Goal: Task Accomplishment & Management: Complete application form

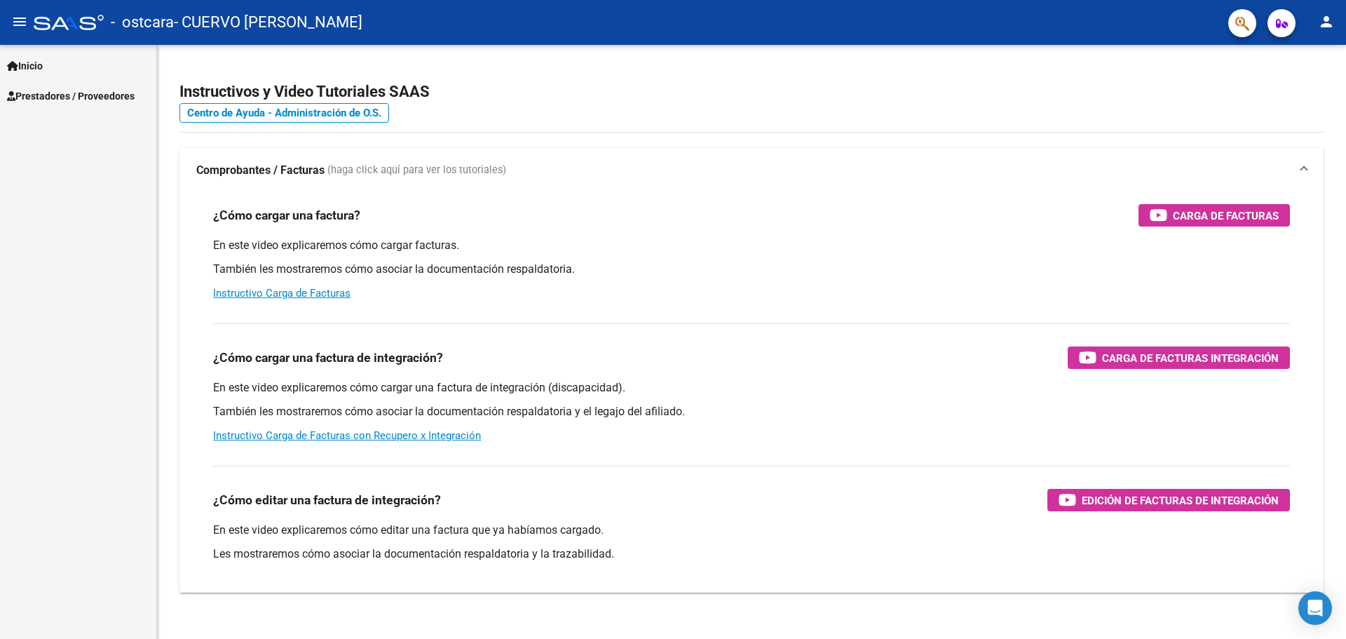
click at [77, 79] on link "Inicio" at bounding box center [78, 65] width 156 height 30
click at [84, 149] on span "Prestadores / Proveedores" at bounding box center [71, 156] width 128 height 15
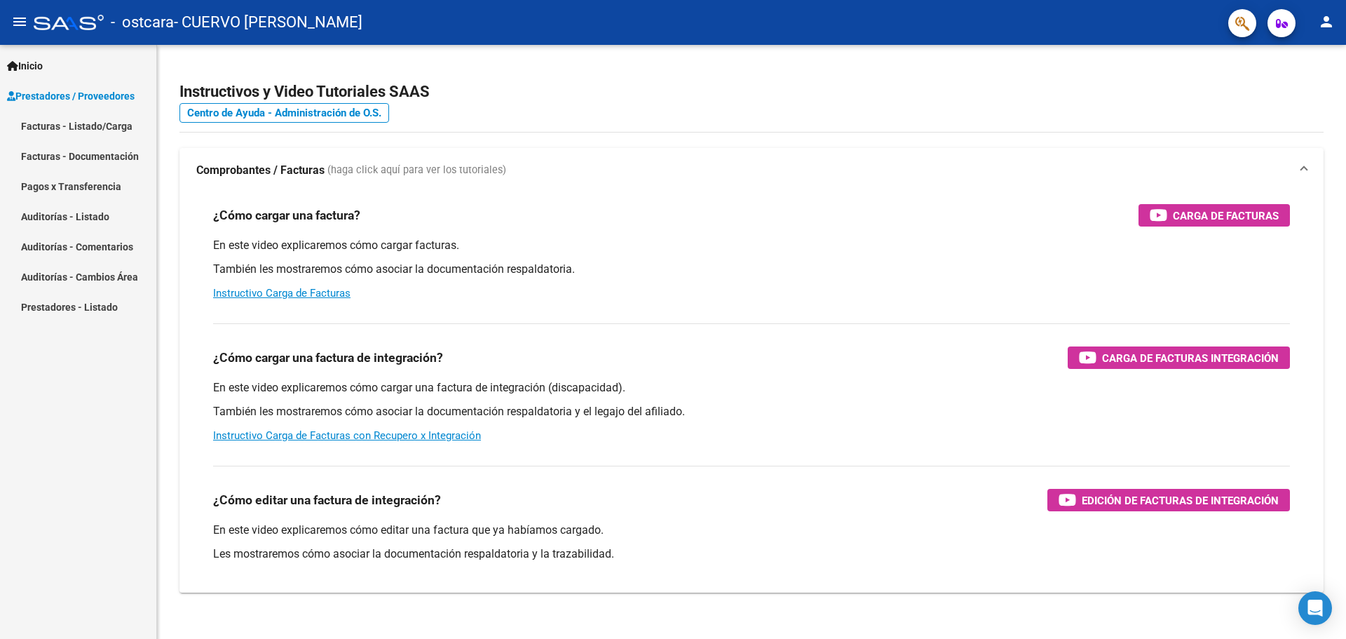
click at [63, 121] on link "Facturas - Listado/Carga" at bounding box center [78, 126] width 156 height 30
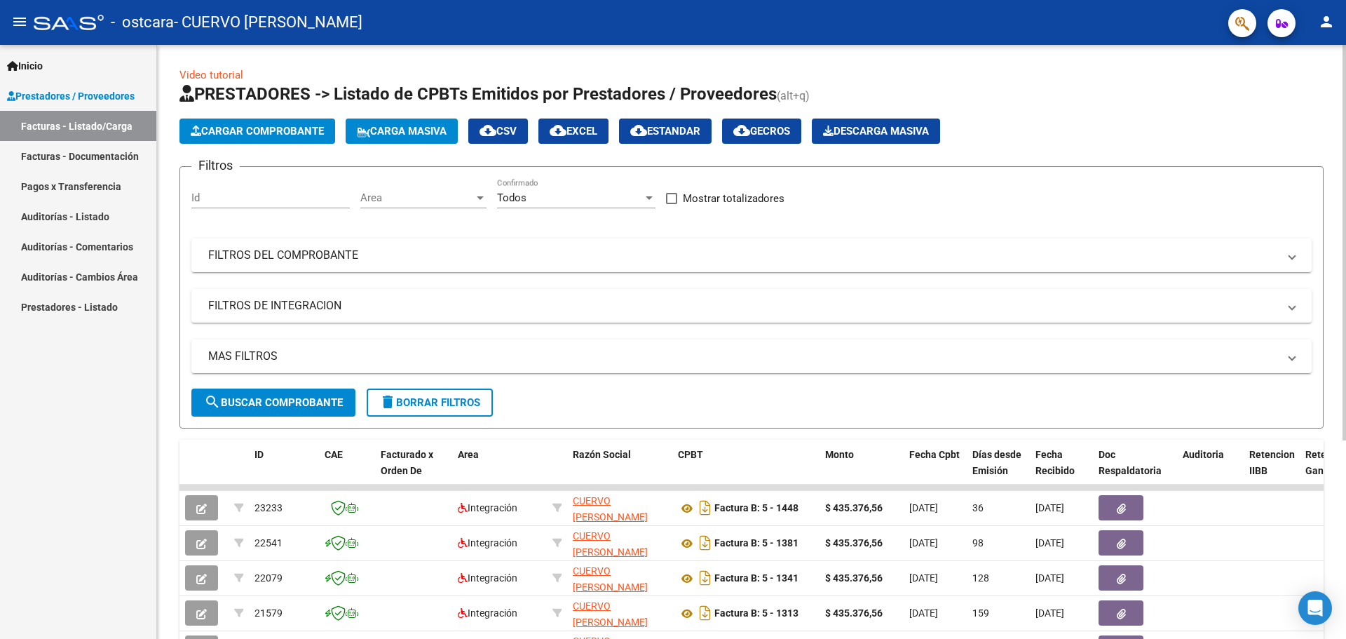
click at [260, 133] on span "Cargar Comprobante" at bounding box center [257, 131] width 133 height 13
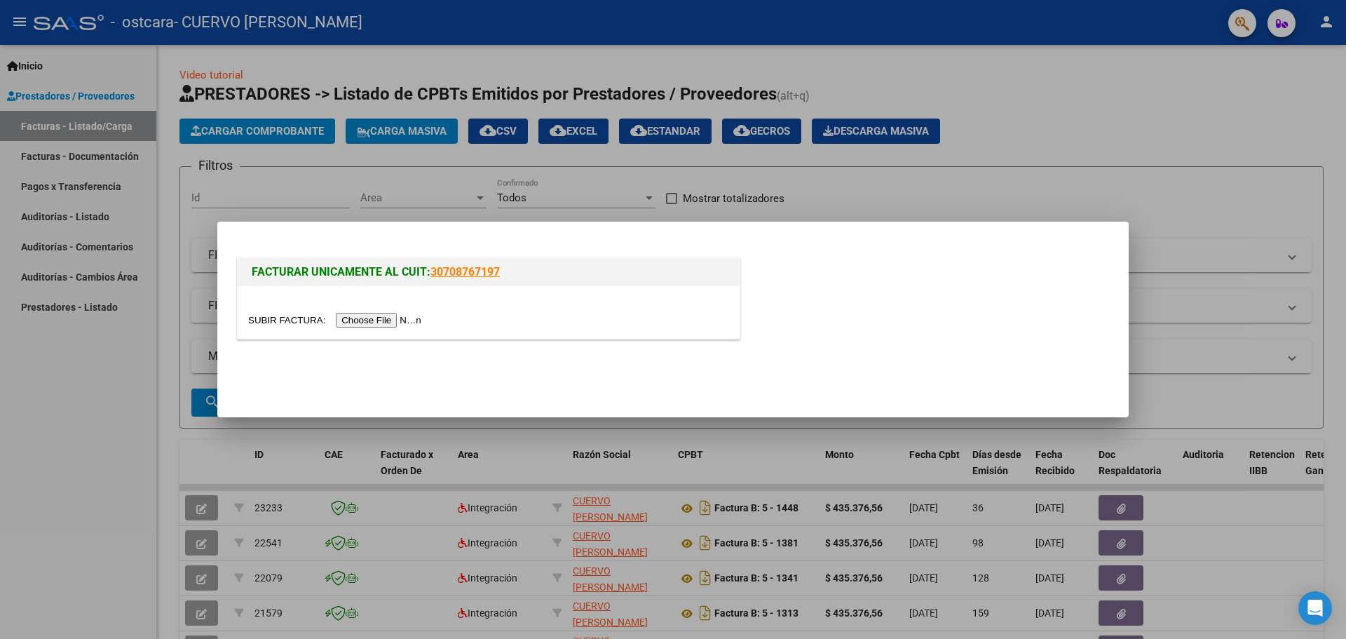
click at [423, 320] on input "file" at bounding box center [336, 320] width 177 height 15
click at [396, 320] on input "file" at bounding box center [336, 320] width 177 height 15
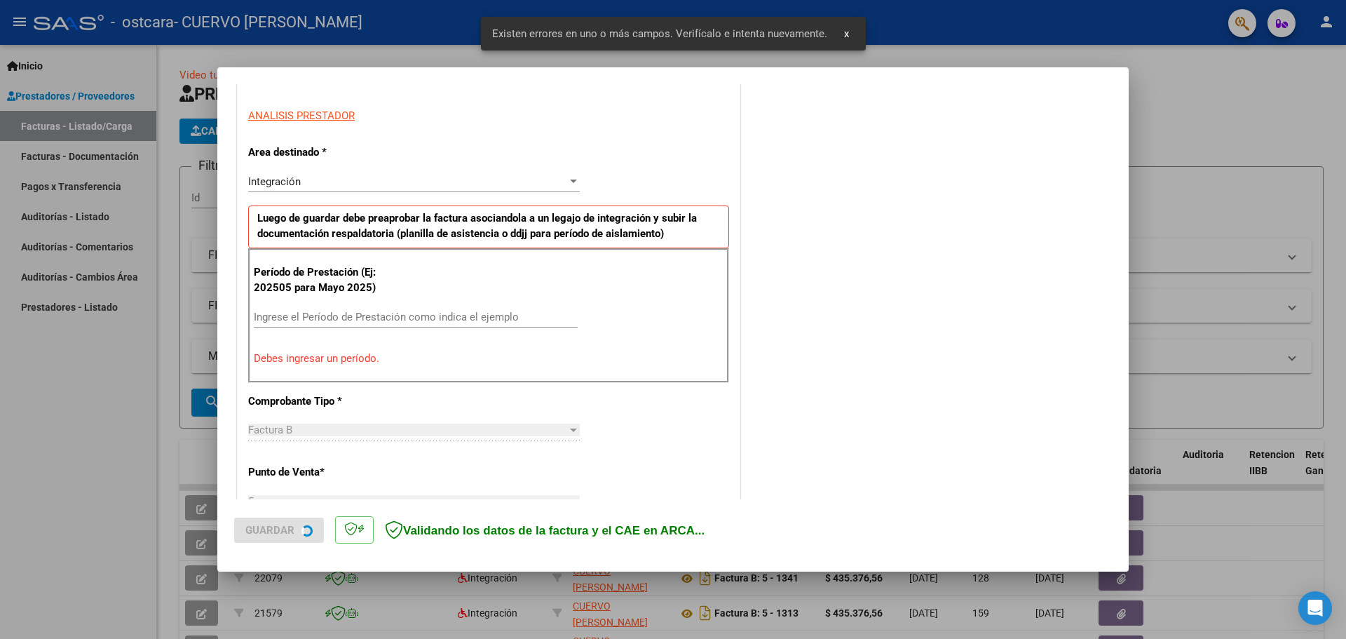
scroll to position [255, 0]
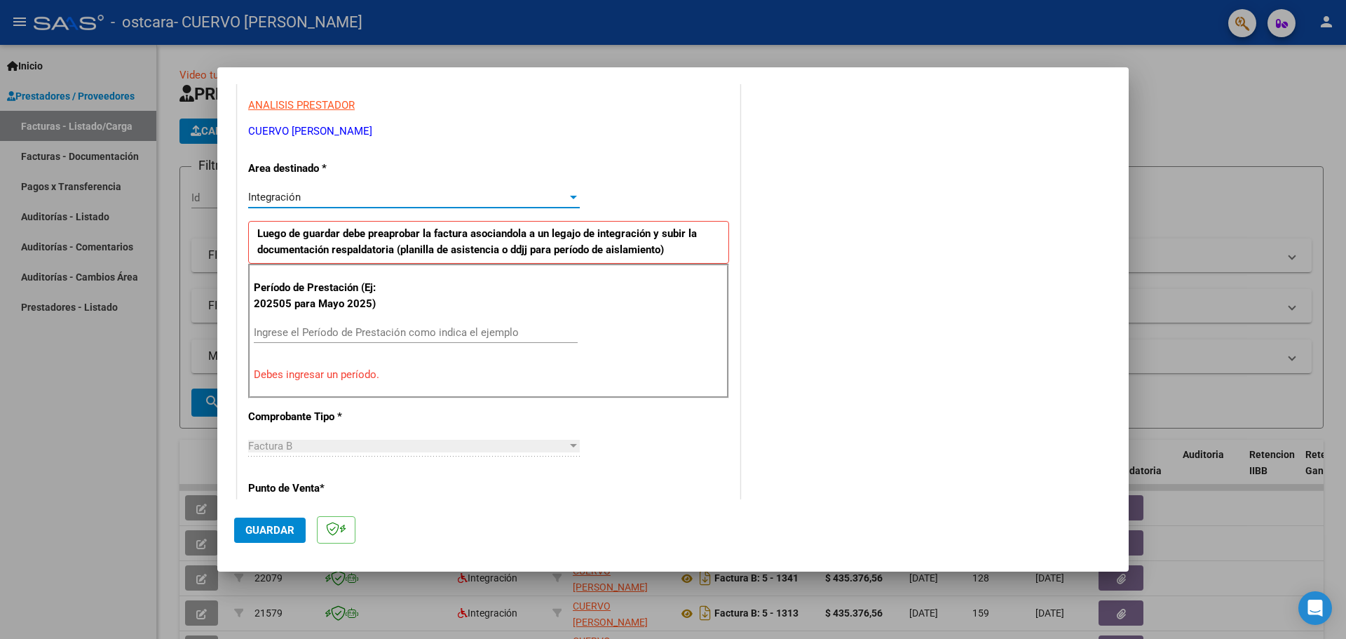
click at [389, 194] on div "Integración" at bounding box center [407, 197] width 319 height 13
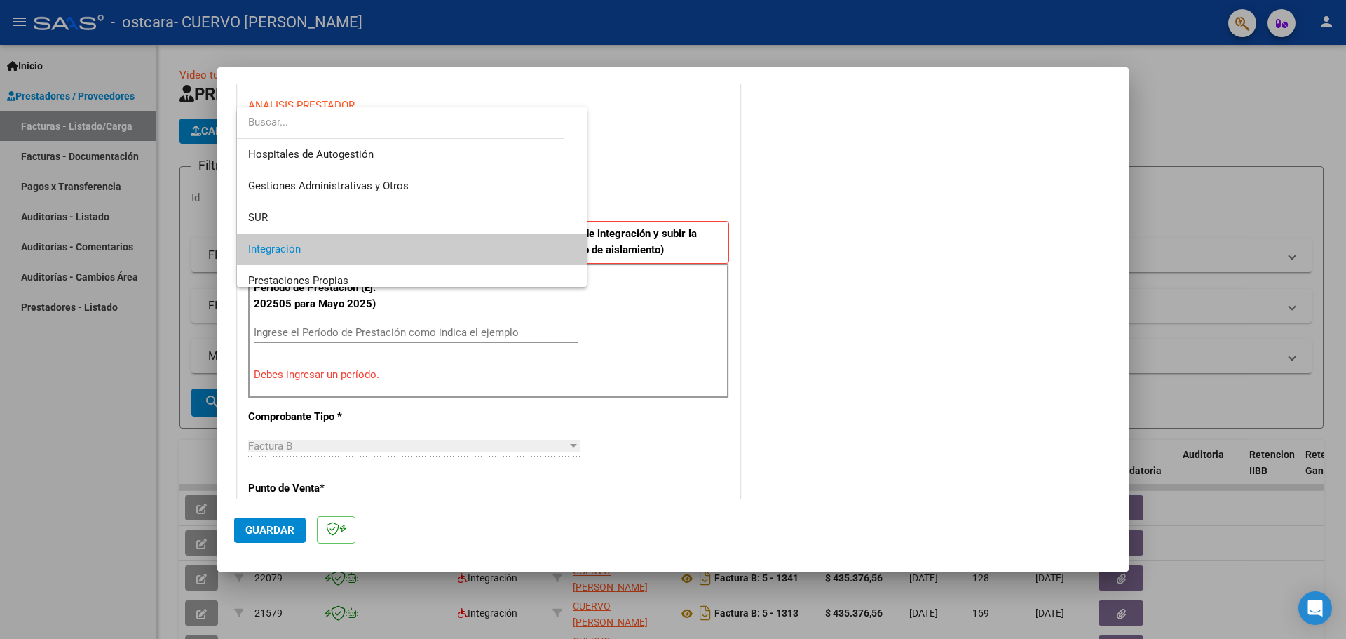
scroll to position [53, 0]
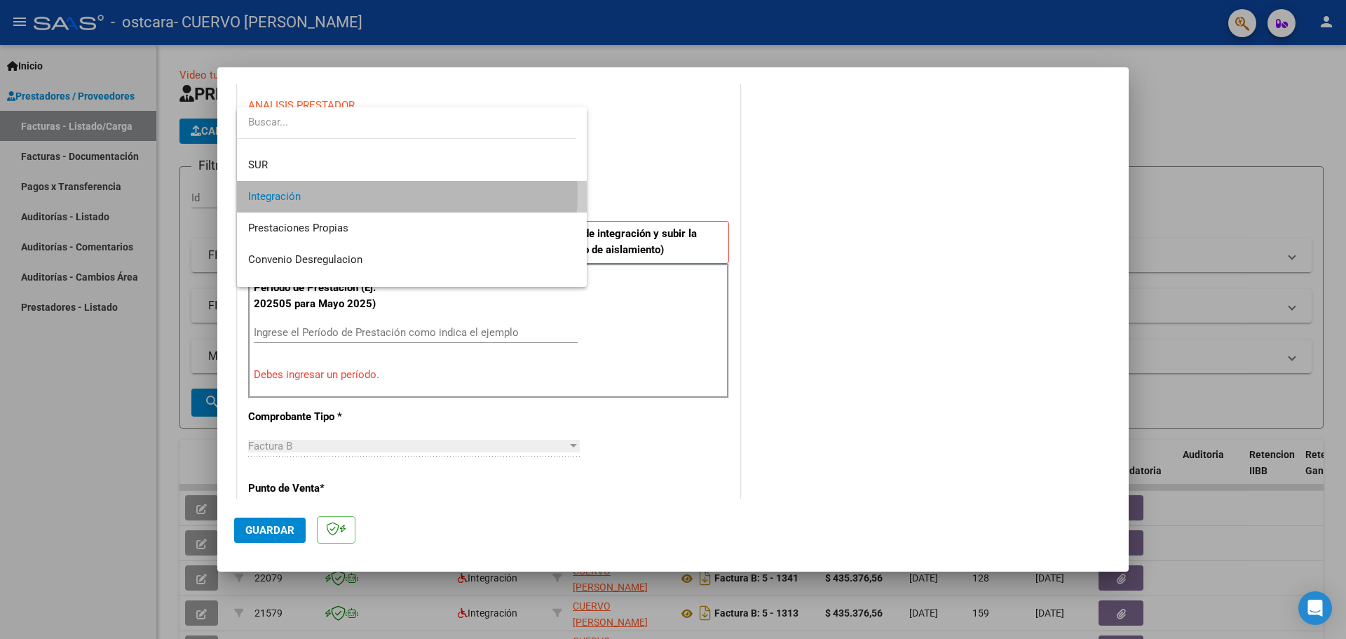
click at [389, 194] on span "Integración" at bounding box center [411, 197] width 327 height 32
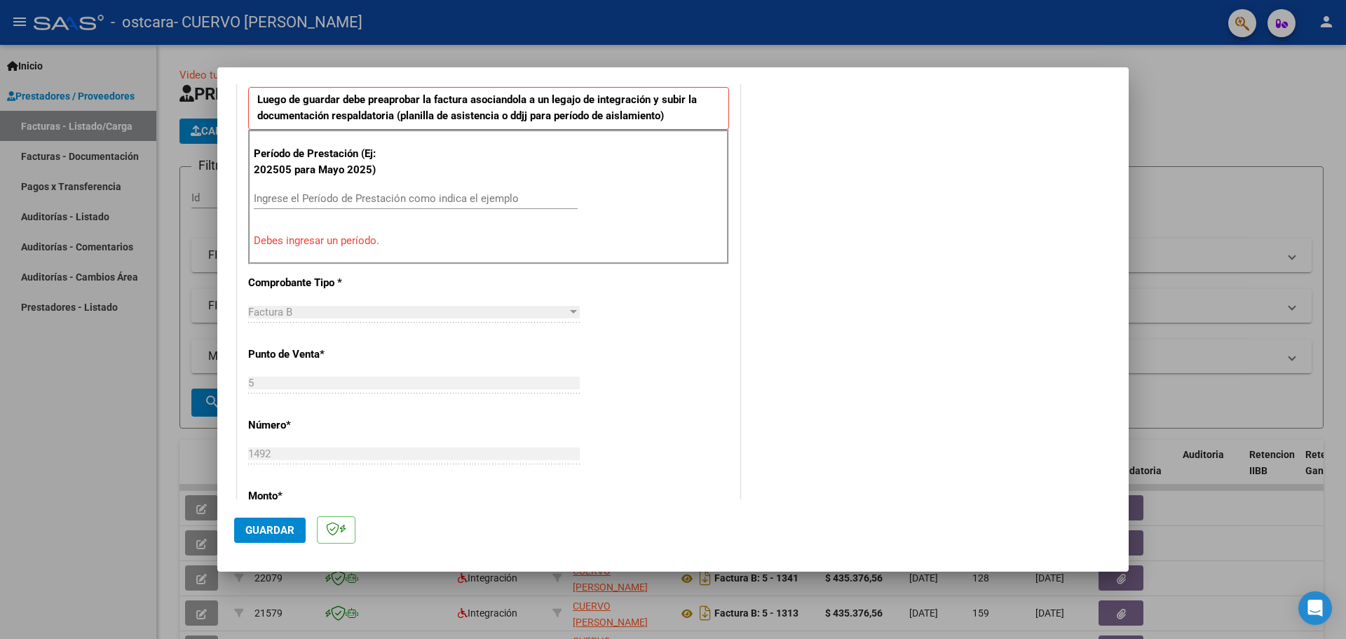
scroll to position [395, 0]
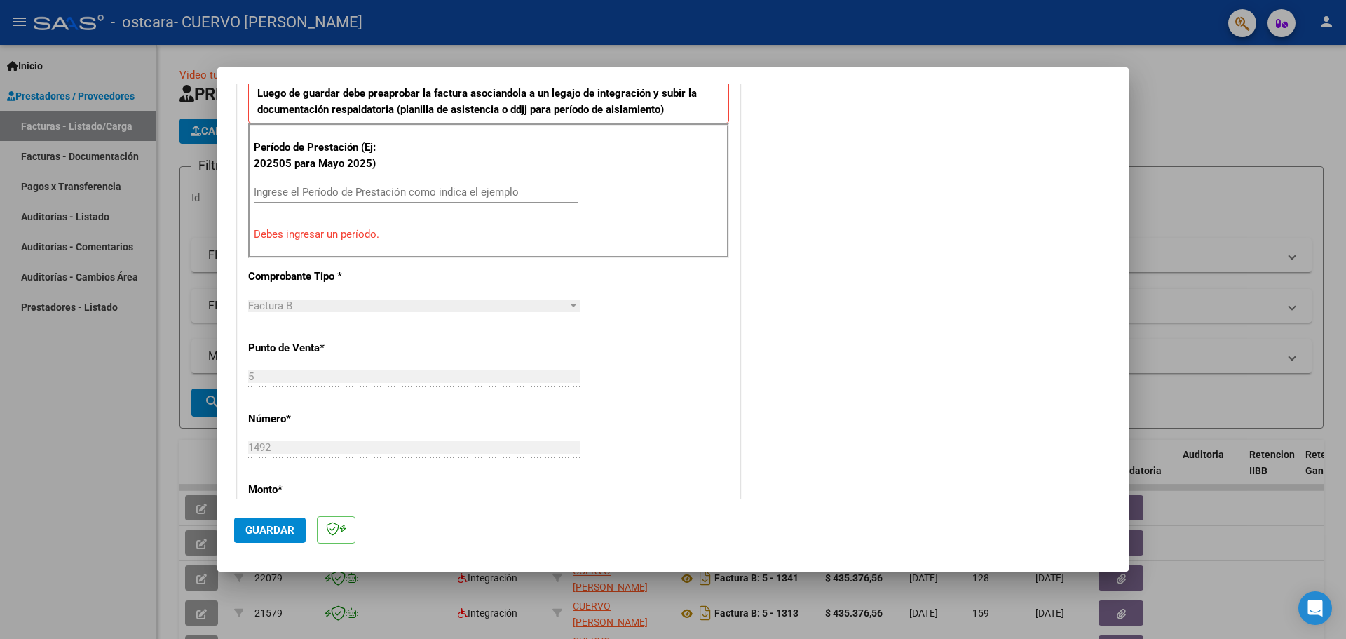
click at [471, 196] on input "Ingrese el Período de Prestación como indica el ejemplo" at bounding box center [416, 192] width 324 height 13
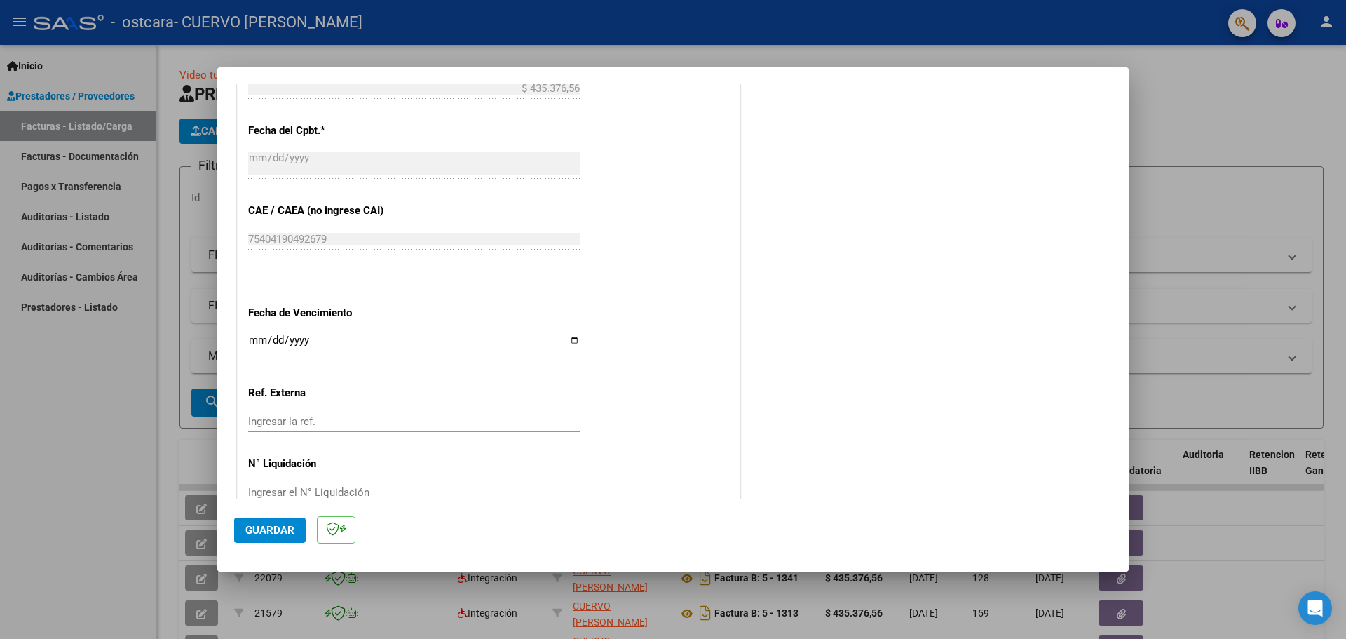
scroll to position [819, 0]
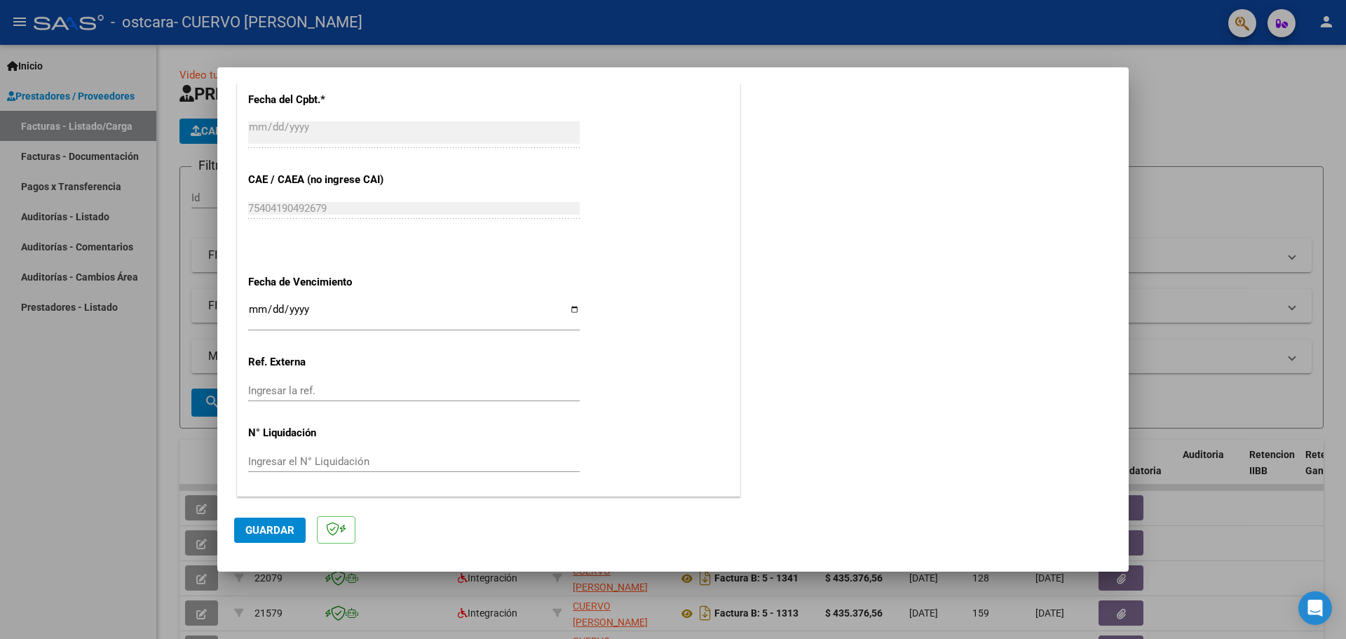
type input "202509"
click at [250, 308] on input "Ingresar la fecha" at bounding box center [414, 315] width 332 height 22
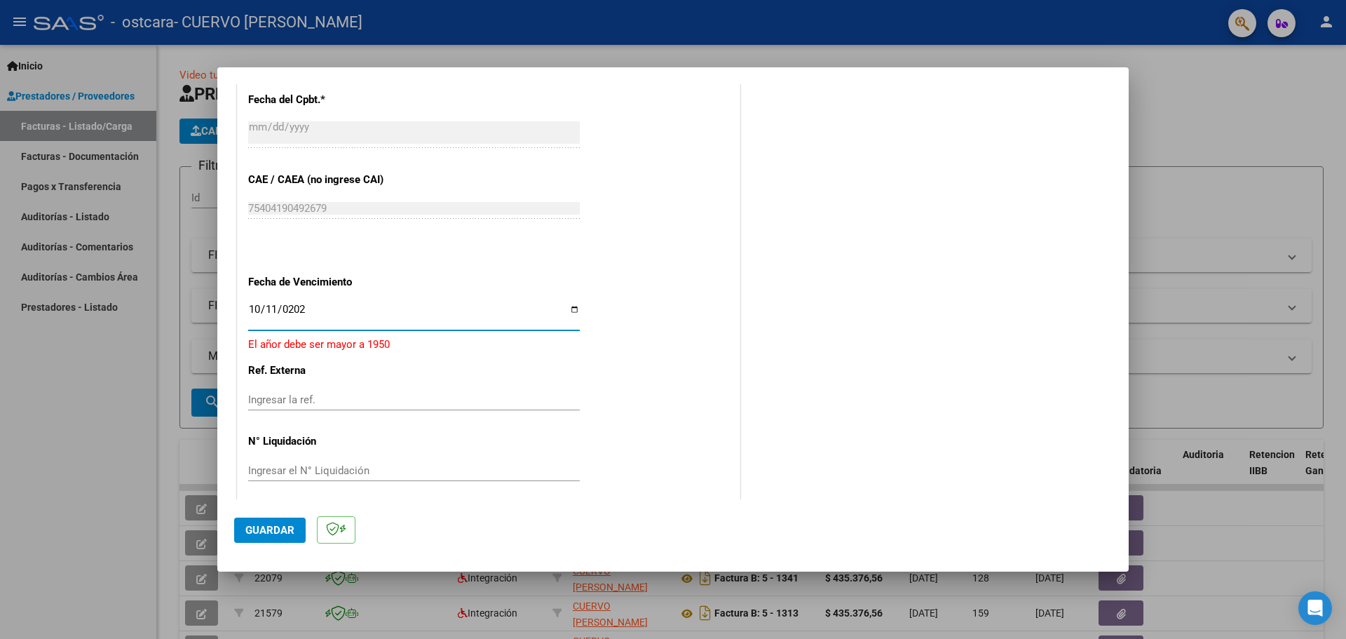
type input "[DATE]"
click at [356, 457] on input "Ingresar el N° Liquidación" at bounding box center [414, 461] width 332 height 13
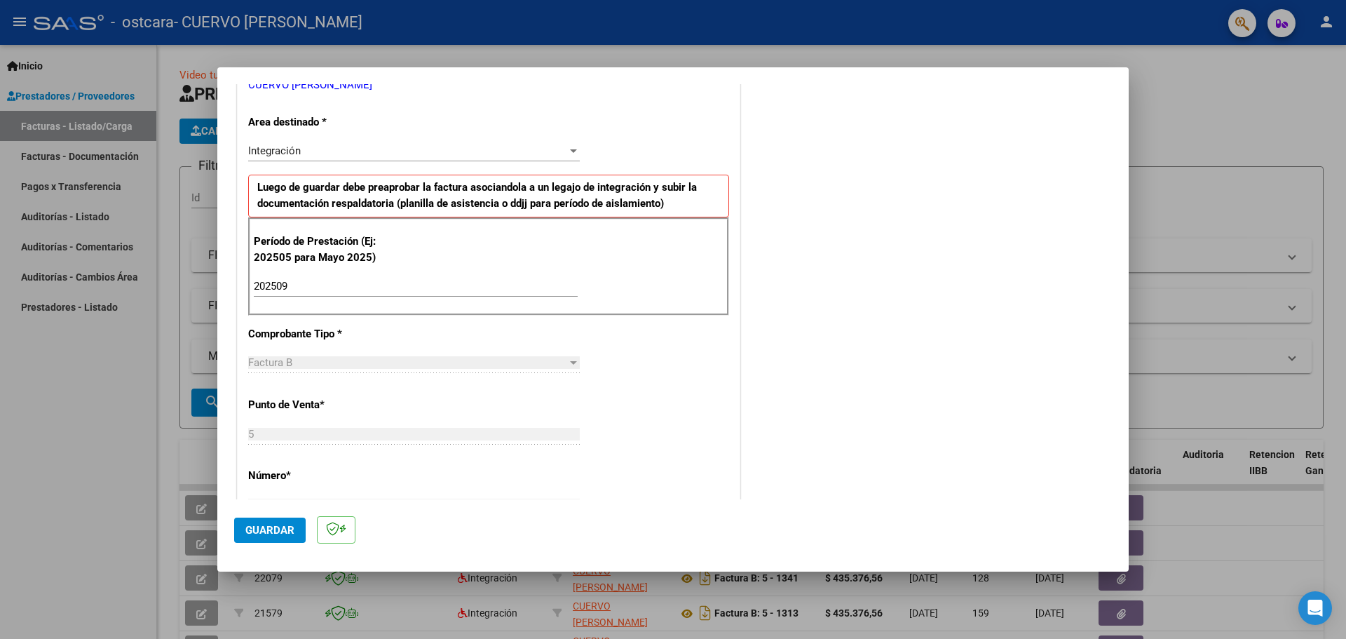
scroll to position [701, 0]
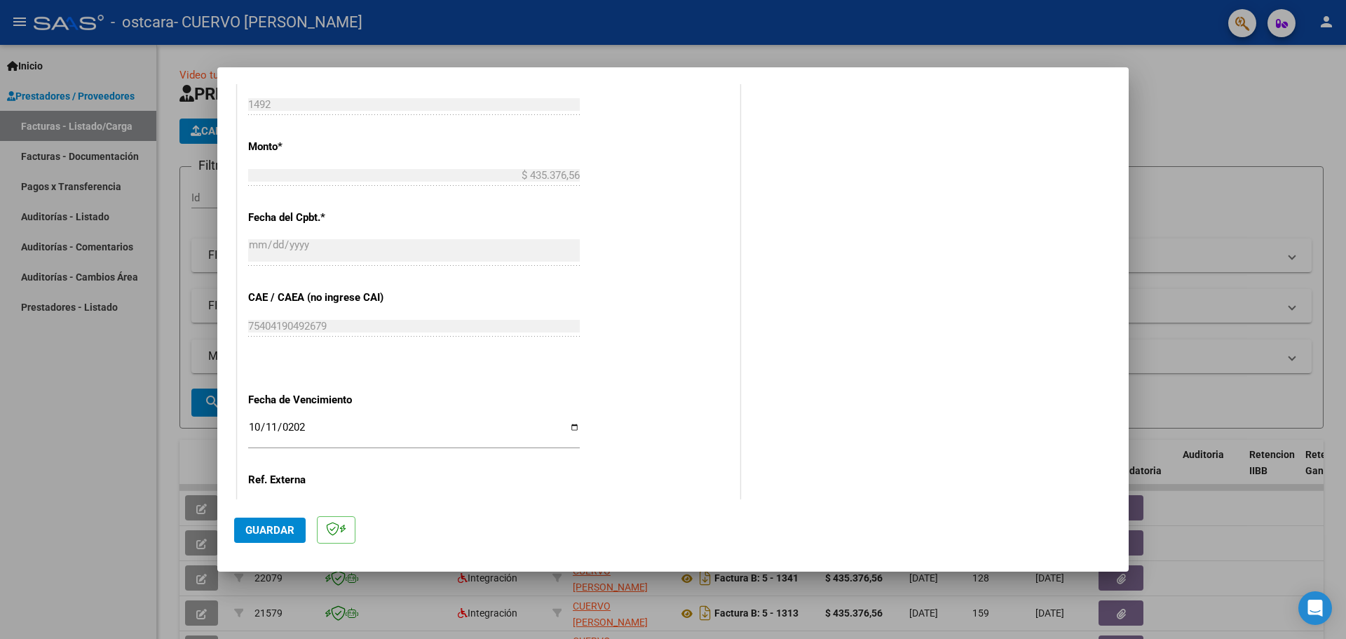
click at [265, 534] on span "Guardar" at bounding box center [269, 530] width 49 height 13
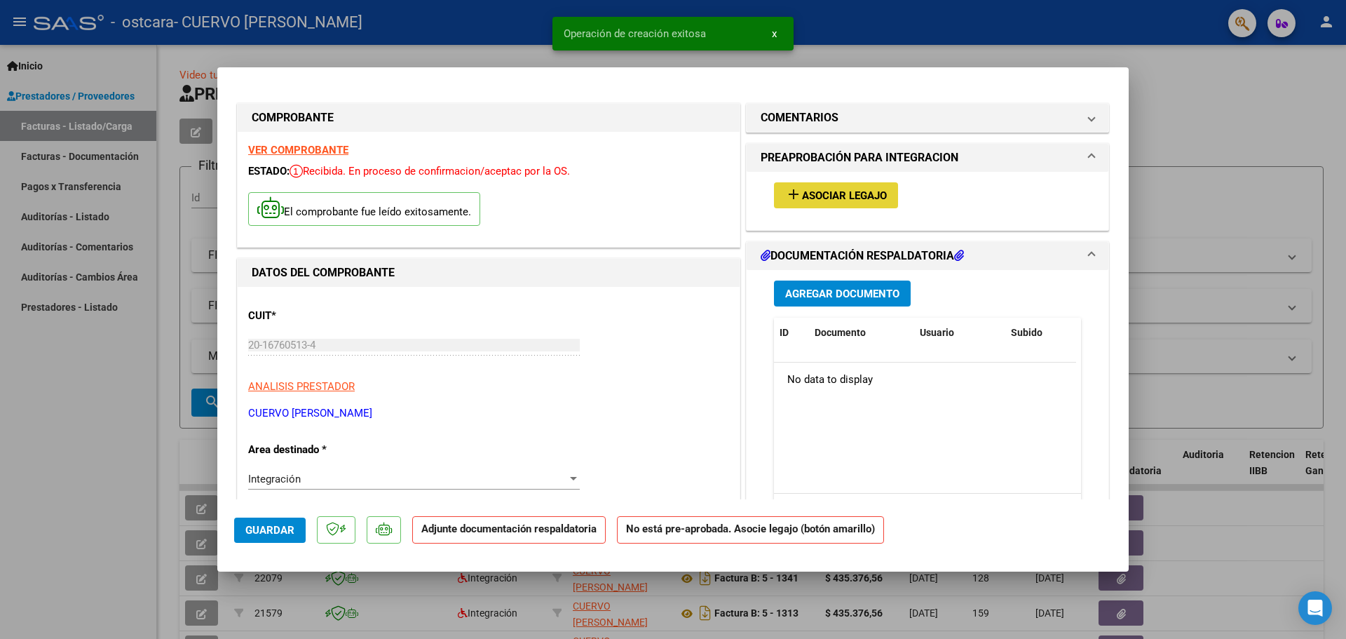
click at [848, 189] on span "Asociar Legajo" at bounding box center [844, 195] width 85 height 13
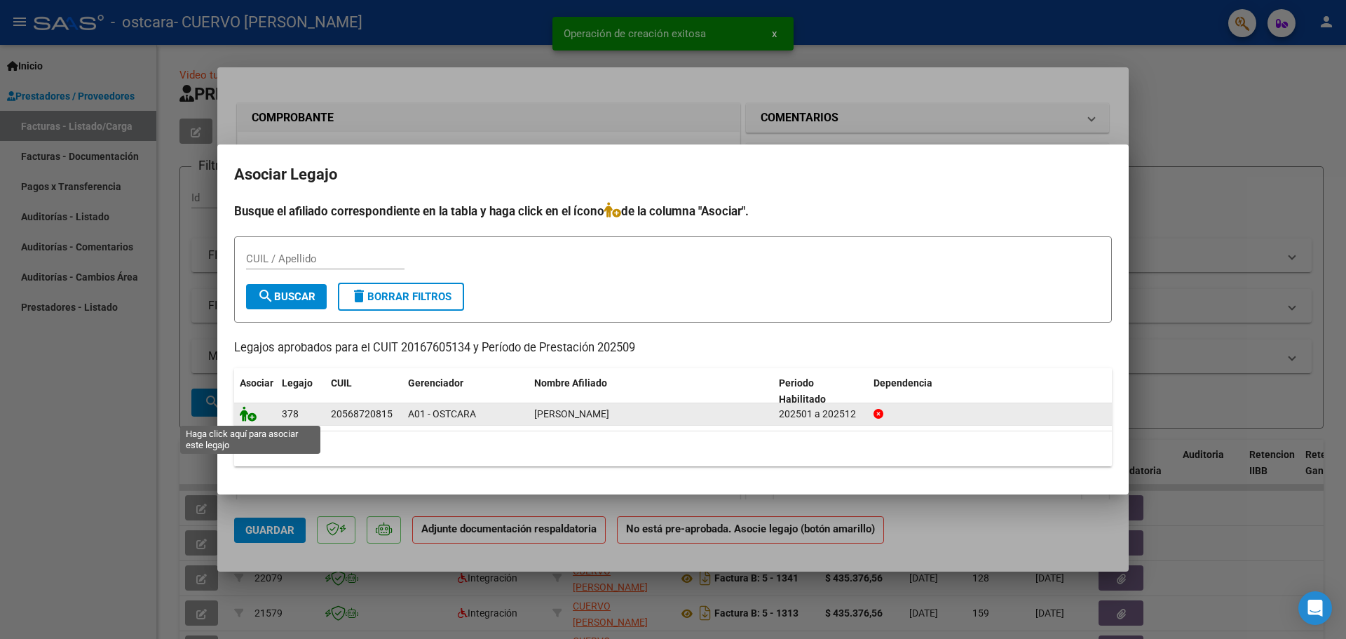
click at [251, 414] on icon at bounding box center [248, 413] width 17 height 15
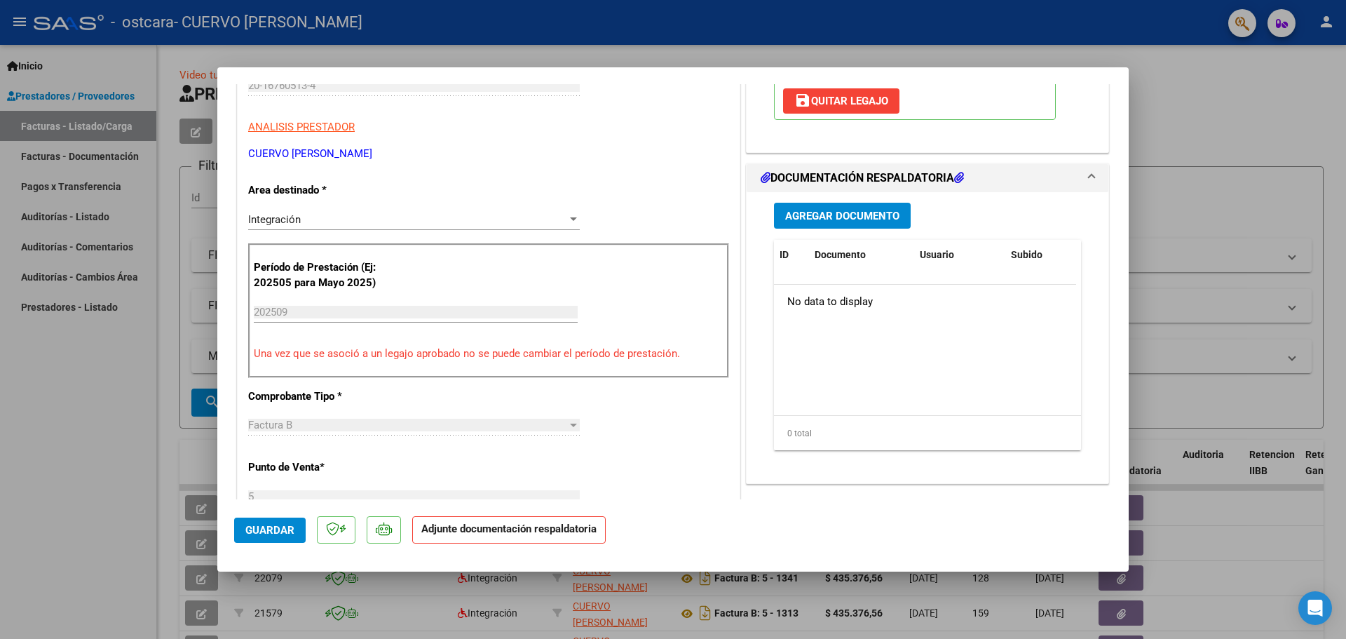
scroll to position [281, 0]
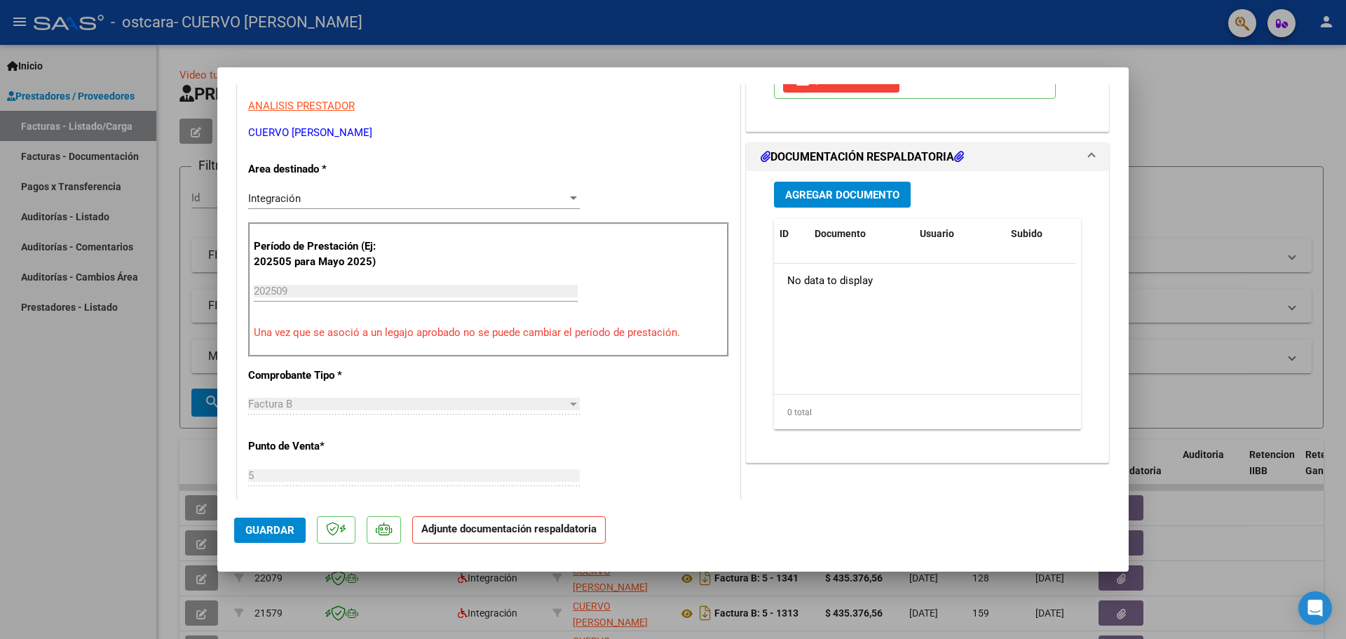
click at [837, 194] on span "Agregar Documento" at bounding box center [842, 195] width 114 height 13
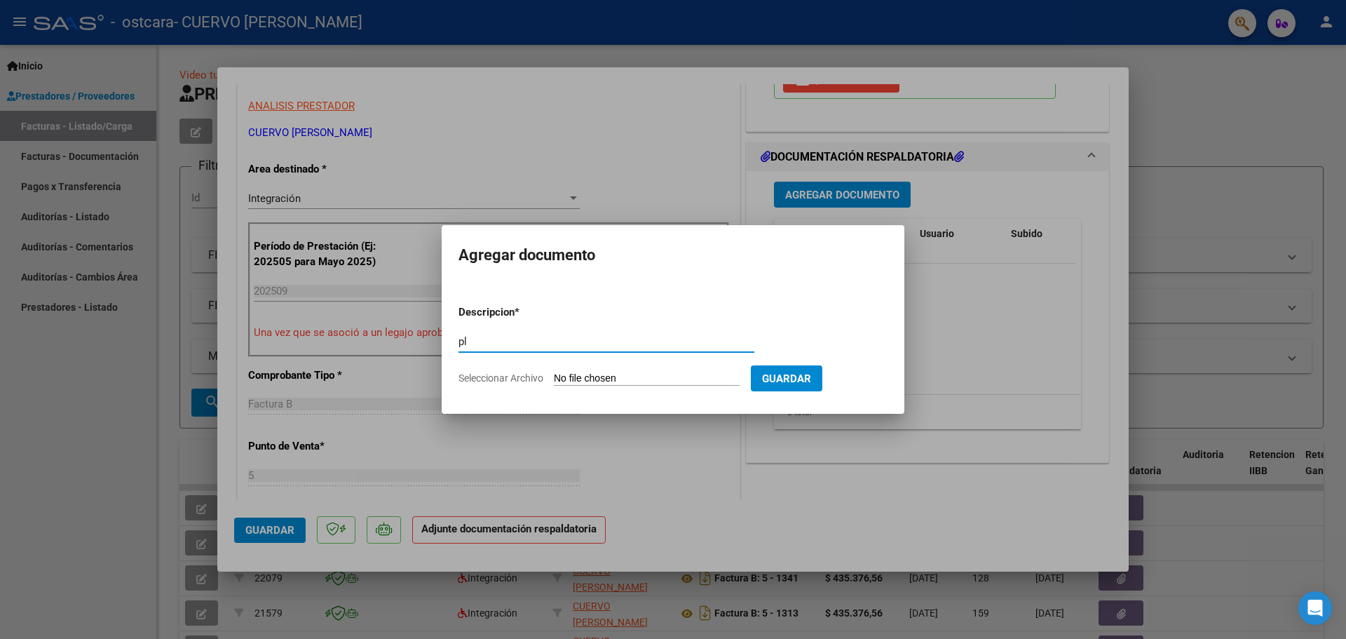
type input "p"
type input "PLANILLA DE ASISTENCIA [DATE]"
click at [688, 384] on input "Seleccionar Archivo" at bounding box center [647, 378] width 186 height 13
type input "C:\fakepath\ASIST AALAY [DATE] .pdf"
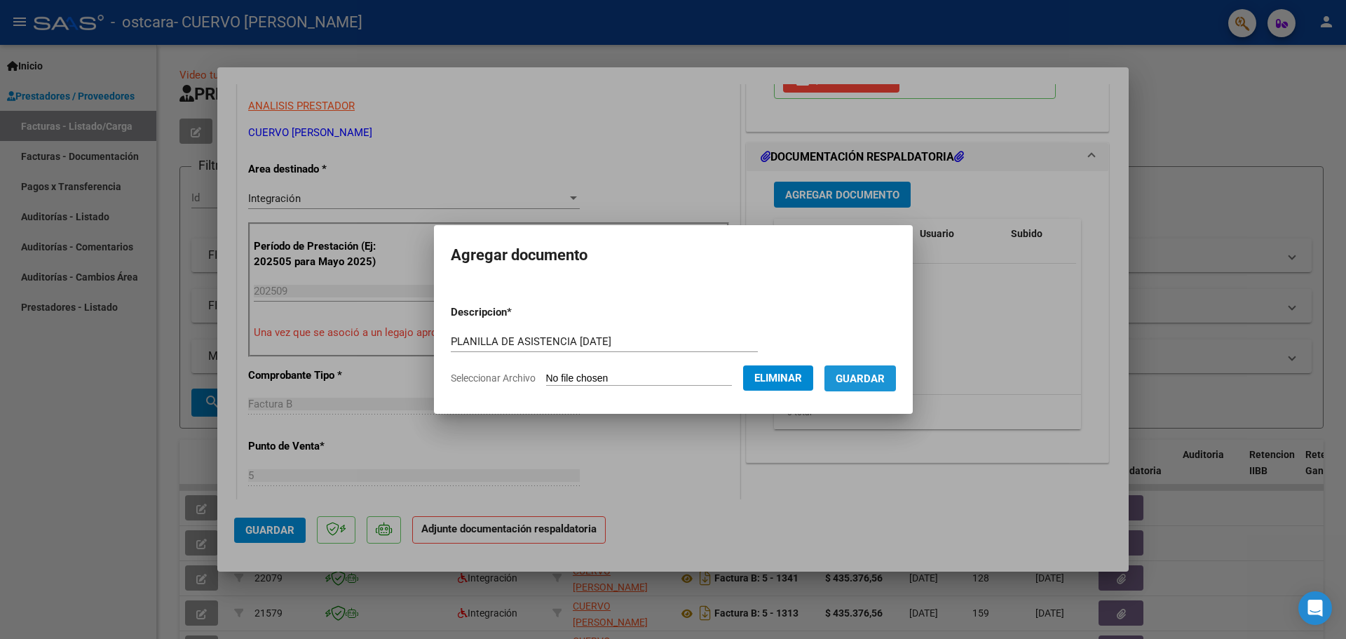
click at [879, 381] on span "Guardar" at bounding box center [860, 378] width 49 height 13
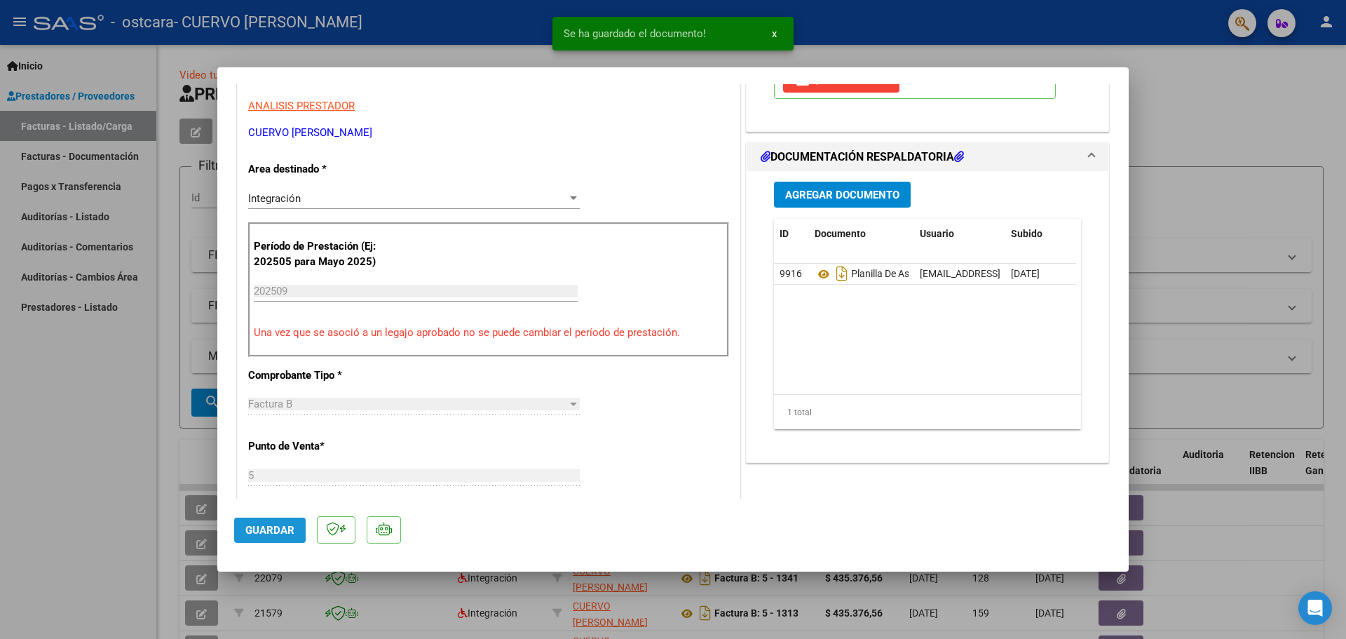
click at [262, 529] on span "Guardar" at bounding box center [269, 530] width 49 height 13
click at [1196, 95] on div at bounding box center [673, 319] width 1346 height 639
type input "$ 0,00"
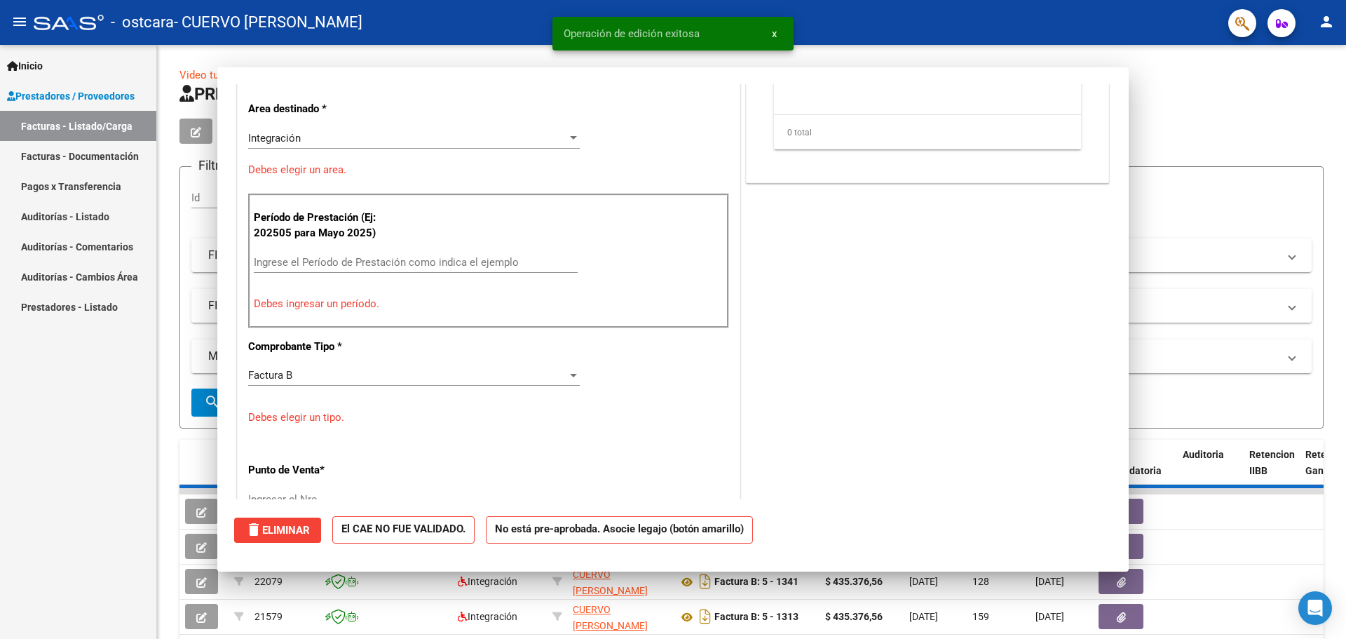
scroll to position [238, 0]
